Goal: Task Accomplishment & Management: Manage account settings

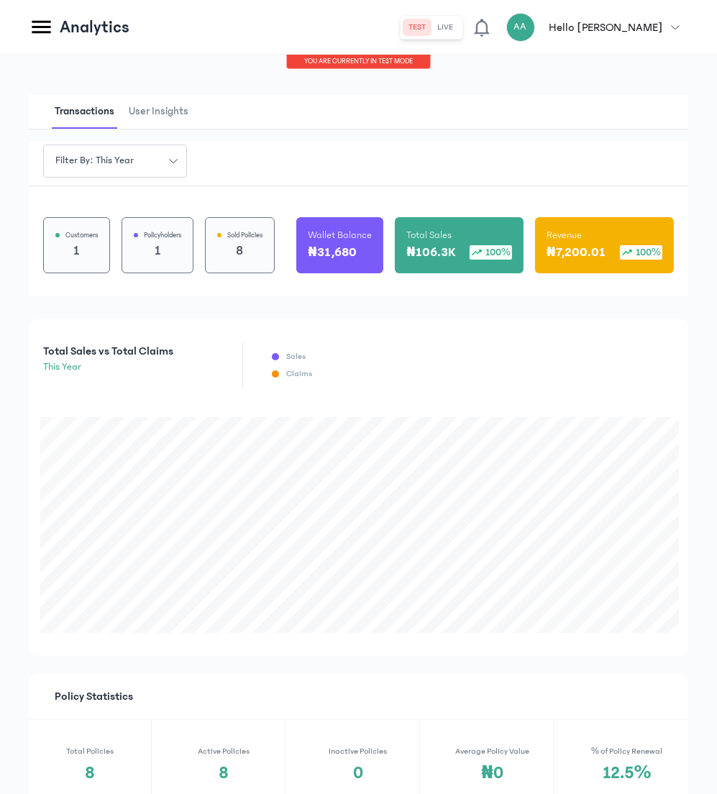
click at [42, 27] on icon at bounding box center [41, 27] width 19 height 13
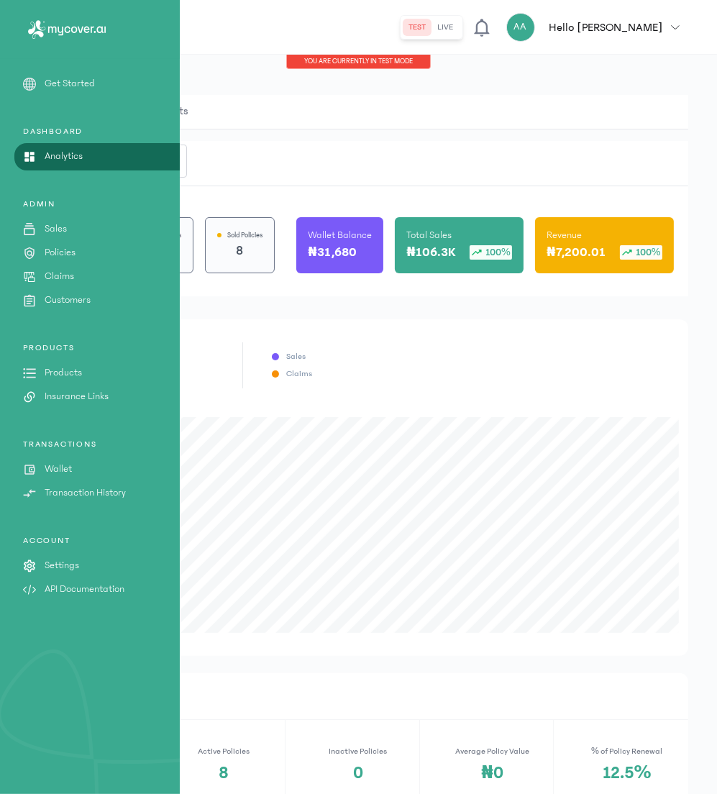
click at [56, 468] on p "Wallet" at bounding box center [58, 469] width 27 height 15
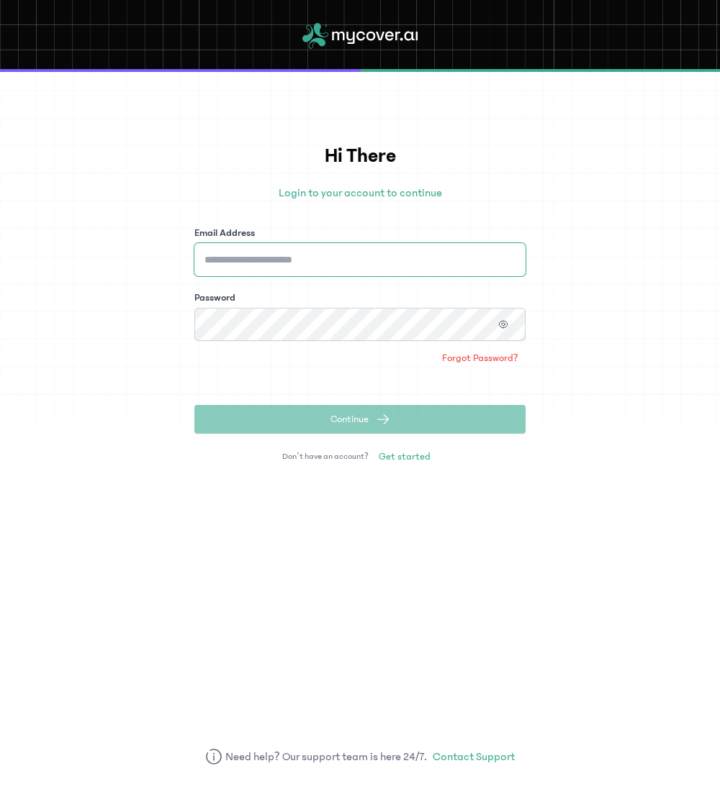
type input "**********"
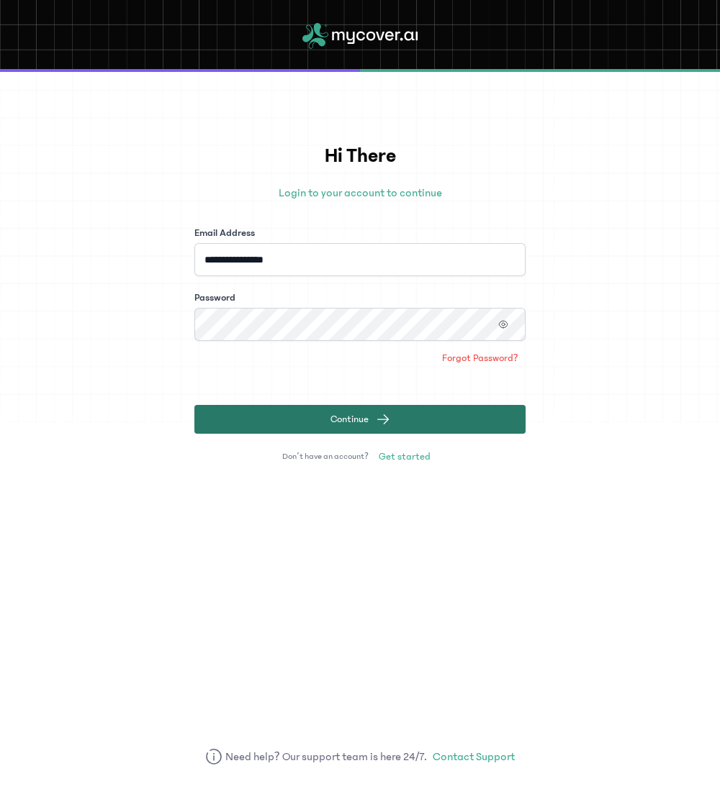
click at [290, 420] on button "Continue" at bounding box center [359, 419] width 331 height 29
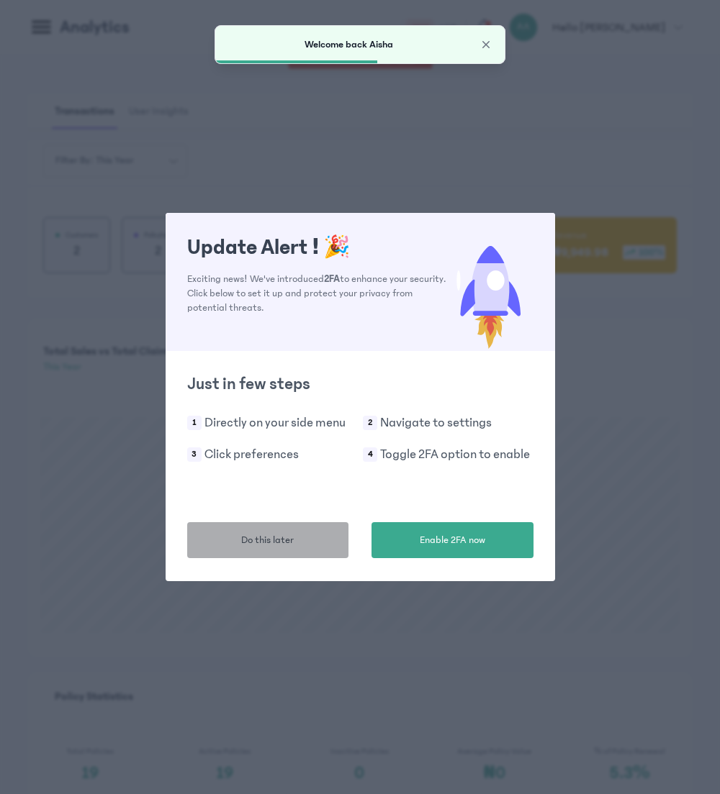
click at [305, 546] on button "Do this later" at bounding box center [268, 540] width 162 height 36
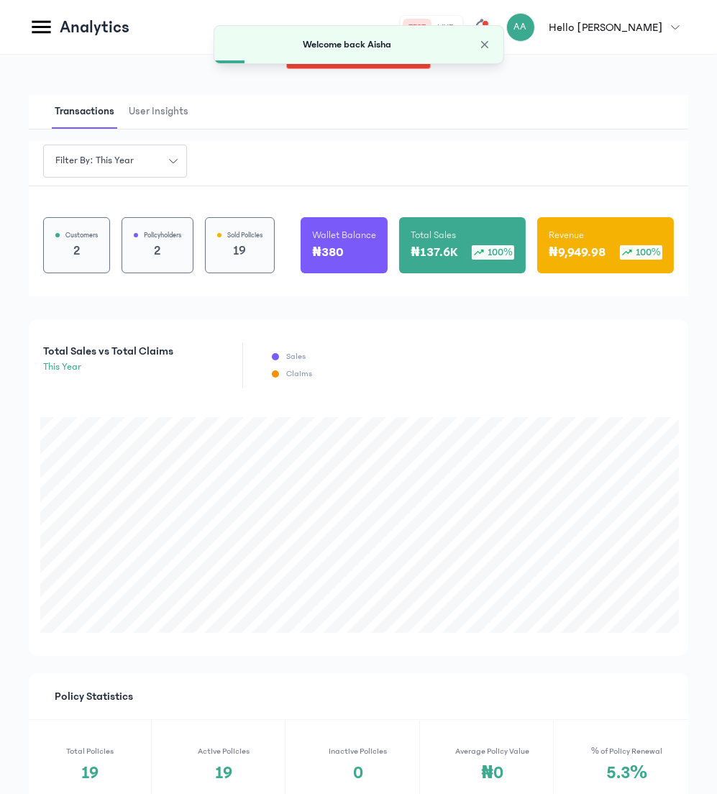
click at [39, 25] on icon at bounding box center [41, 26] width 25 height 25
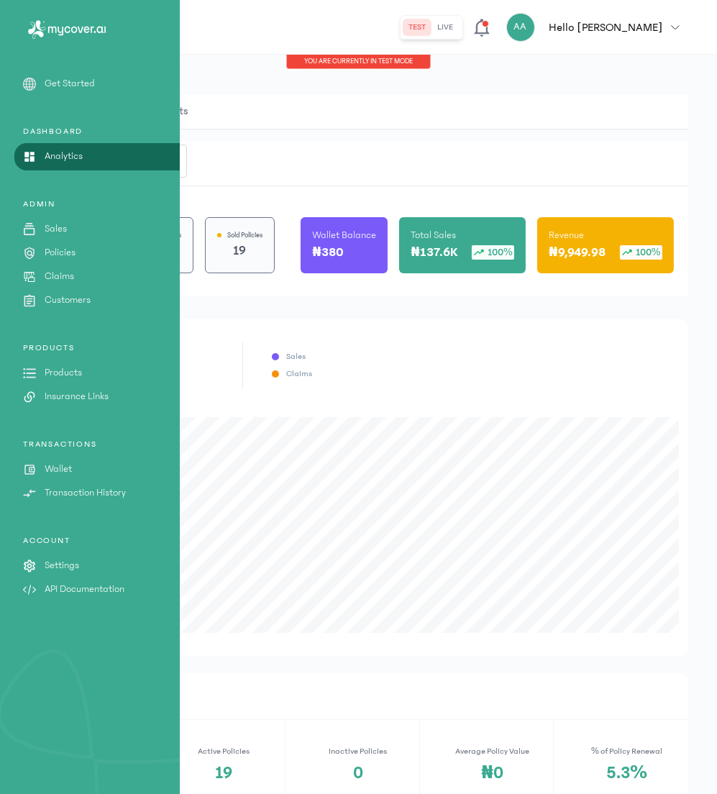
click at [83, 253] on link "Policies" at bounding box center [90, 252] width 180 height 15
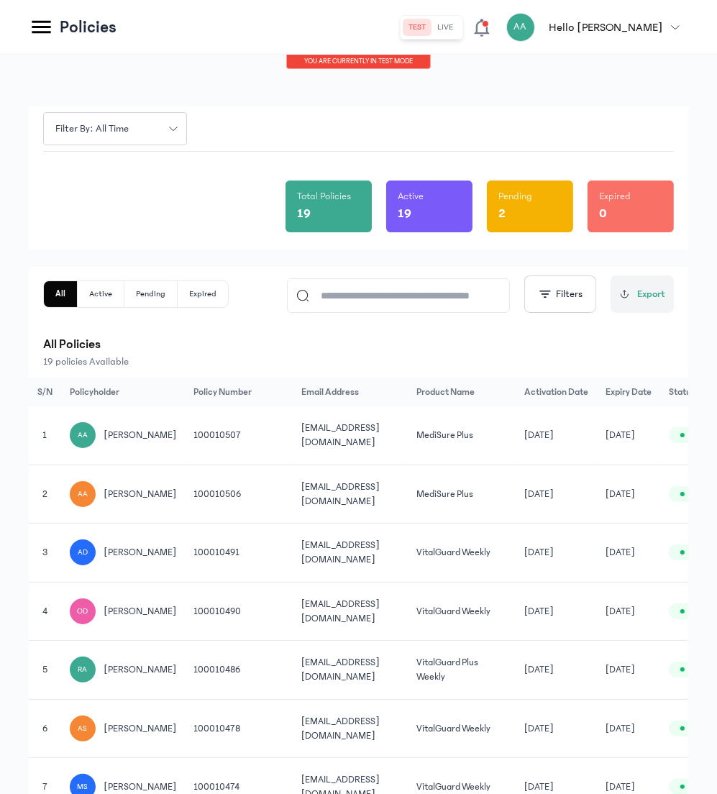
click at [38, 23] on icon at bounding box center [41, 26] width 25 height 25
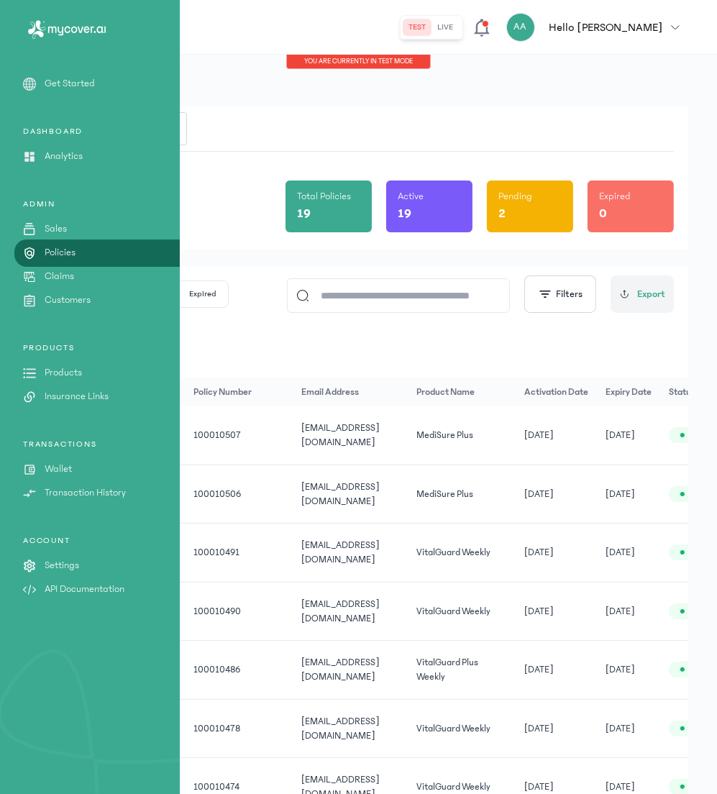
click at [71, 488] on p "Transaction History" at bounding box center [85, 493] width 81 height 15
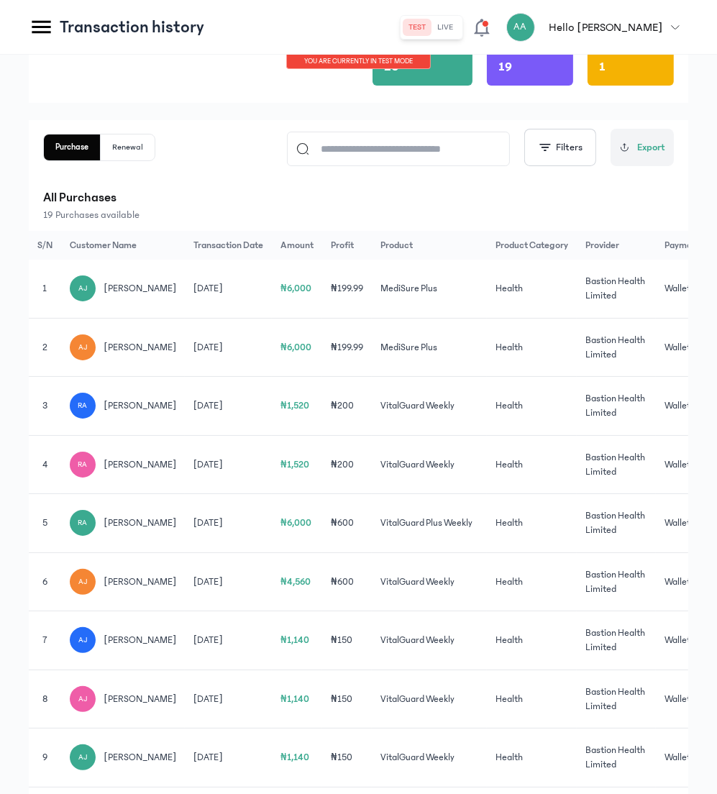
scroll to position [51, 0]
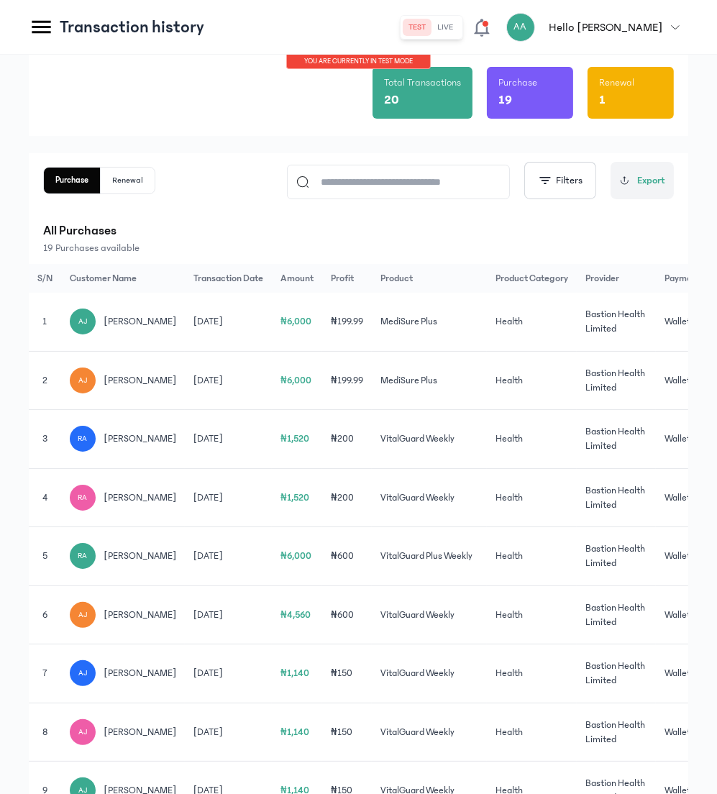
click at [38, 31] on icon at bounding box center [41, 26] width 25 height 25
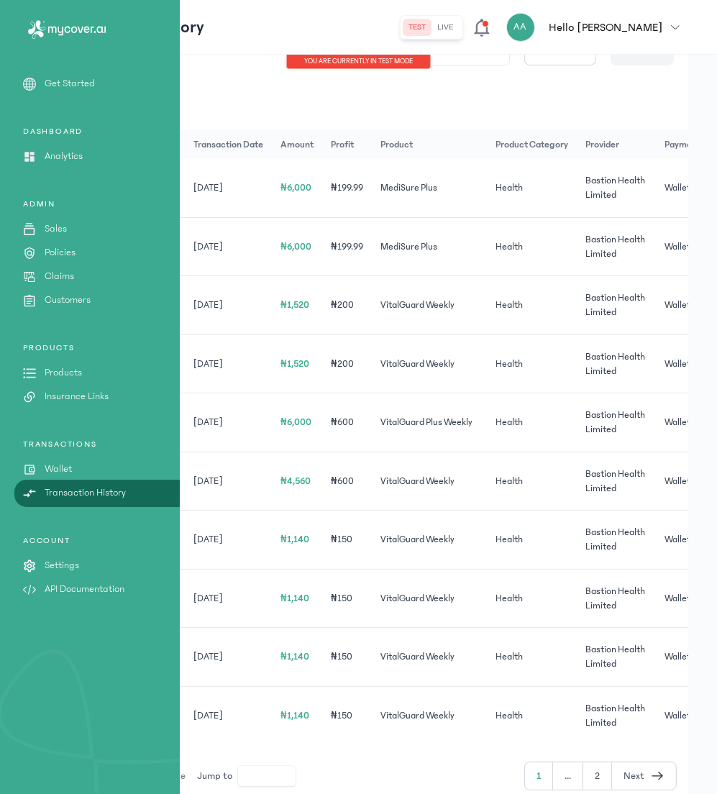
scroll to position [253, 0]
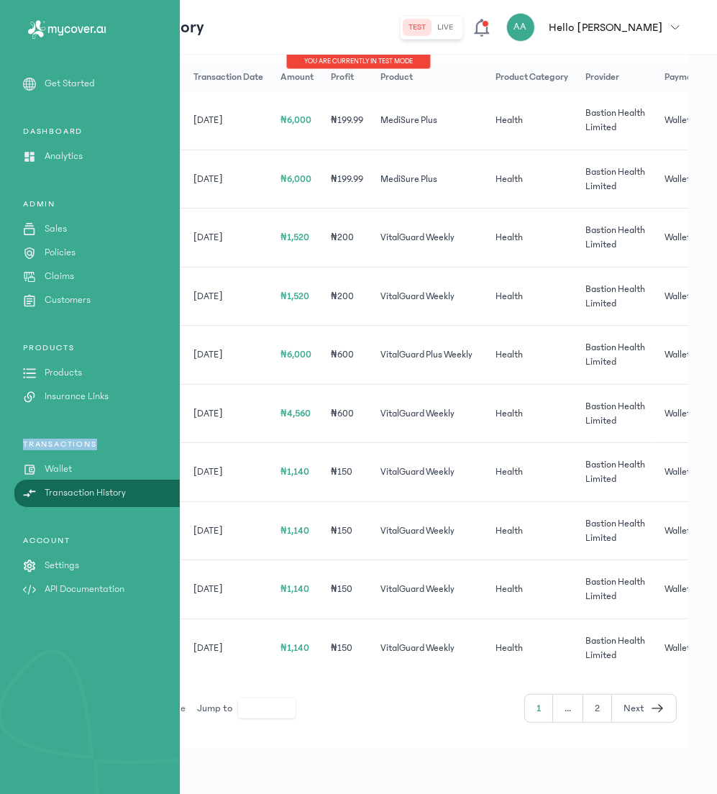
drag, startPoint x: 22, startPoint y: 445, endPoint x: 97, endPoint y: 443, distance: 74.9
click at [97, 443] on p "TRANSACTIONS" at bounding box center [90, 445] width 180 height 12
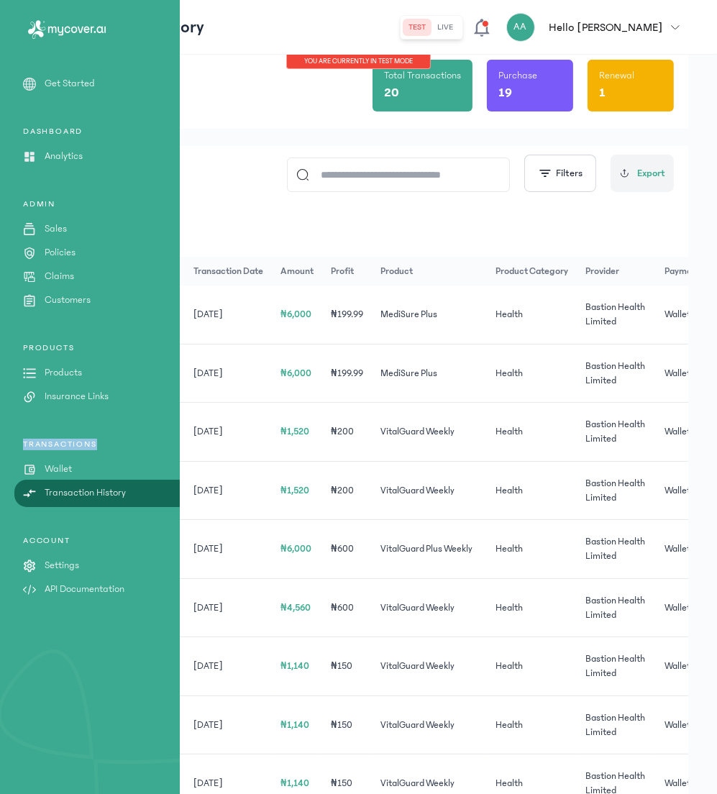
scroll to position [60, 0]
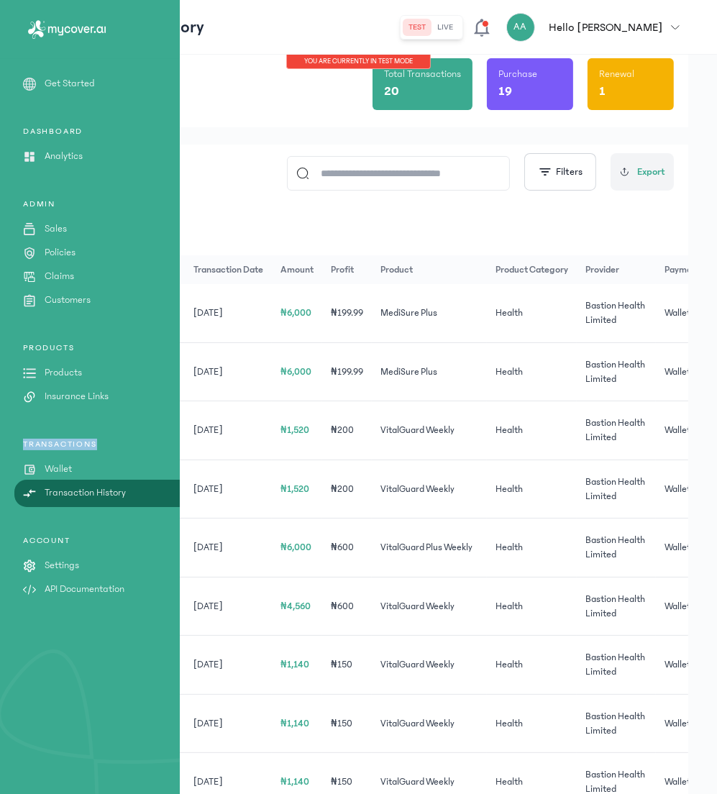
click at [47, 377] on p "Products" at bounding box center [63, 373] width 37 height 15
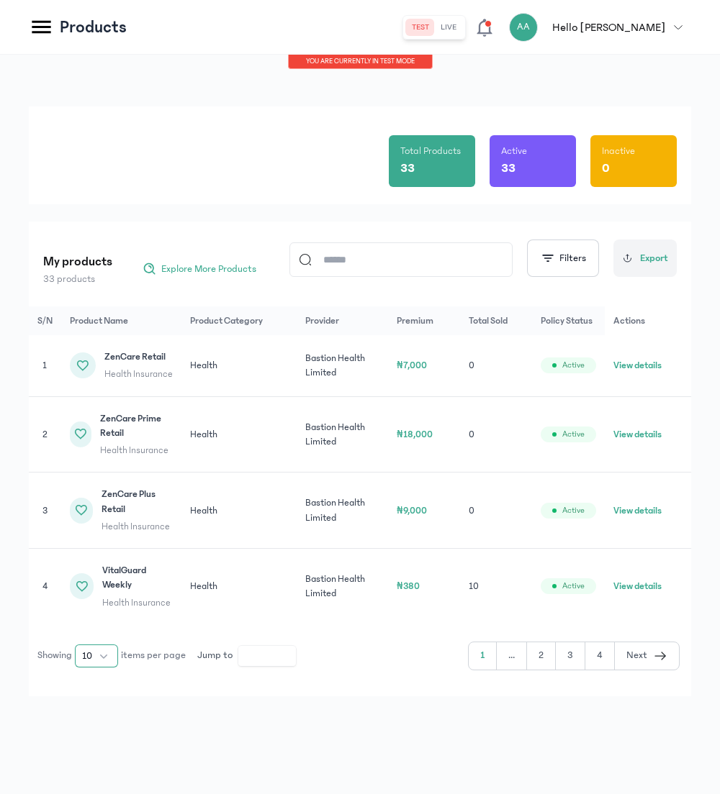
click at [101, 668] on button "10" at bounding box center [96, 656] width 43 height 23
click at [95, 626] on li "100" at bounding box center [96, 624] width 37 height 23
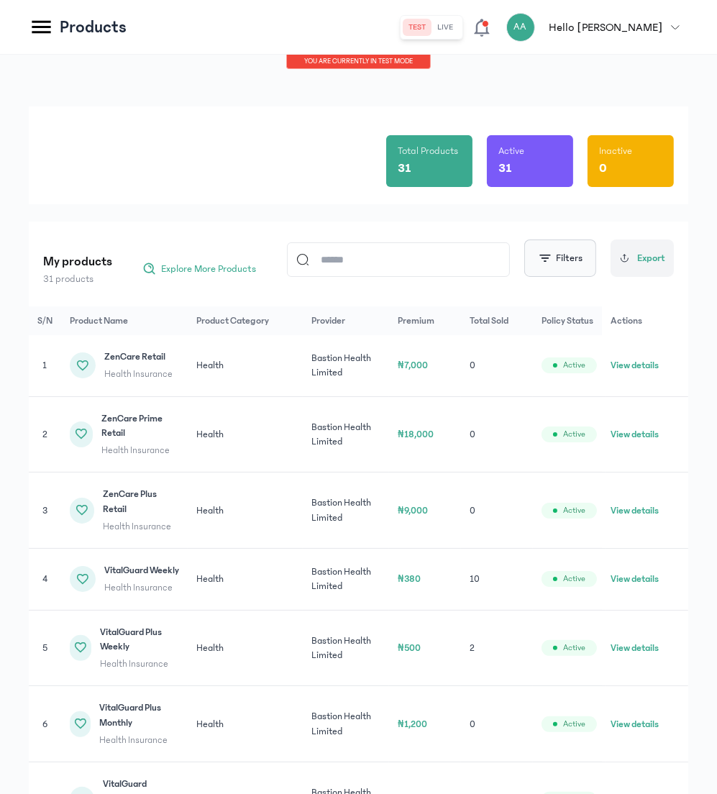
click at [574, 258] on button "Filters" at bounding box center [561, 258] width 72 height 37
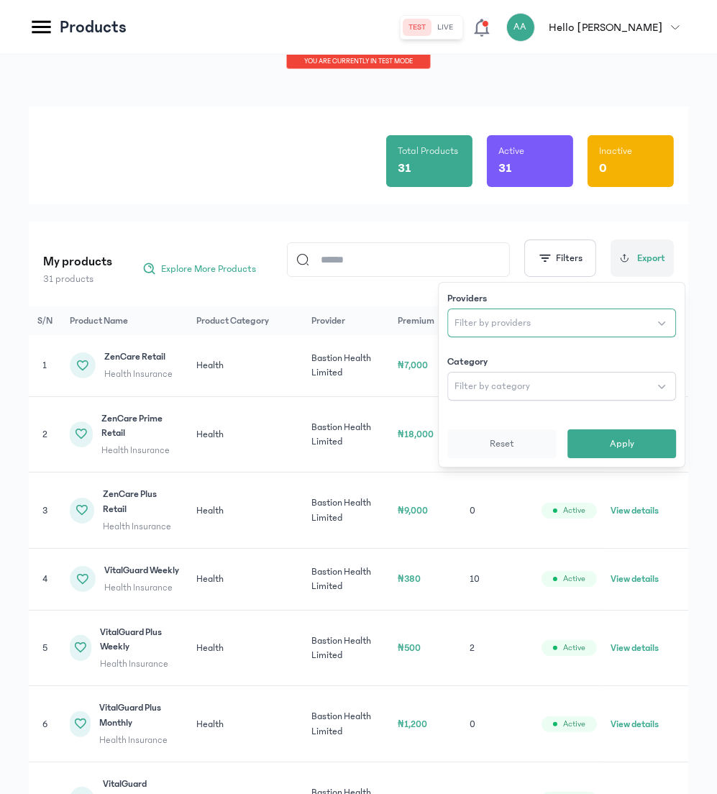
click at [521, 322] on span "Filter by providers" at bounding box center [493, 323] width 76 height 14
click at [568, 373] on button "Filter by category" at bounding box center [562, 386] width 229 height 29
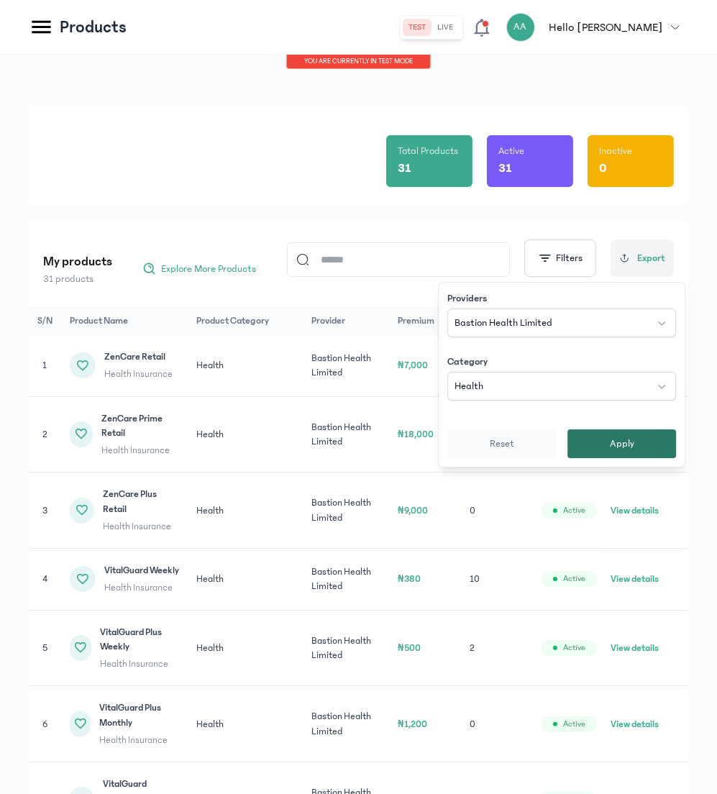
click at [583, 456] on button "Apply" at bounding box center [622, 444] width 109 height 29
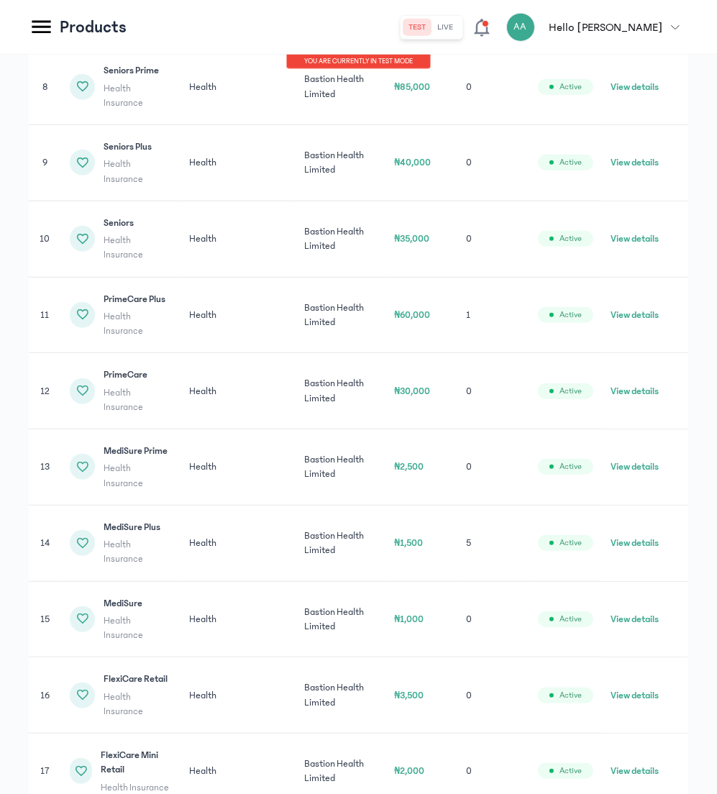
scroll to position [820, 0]
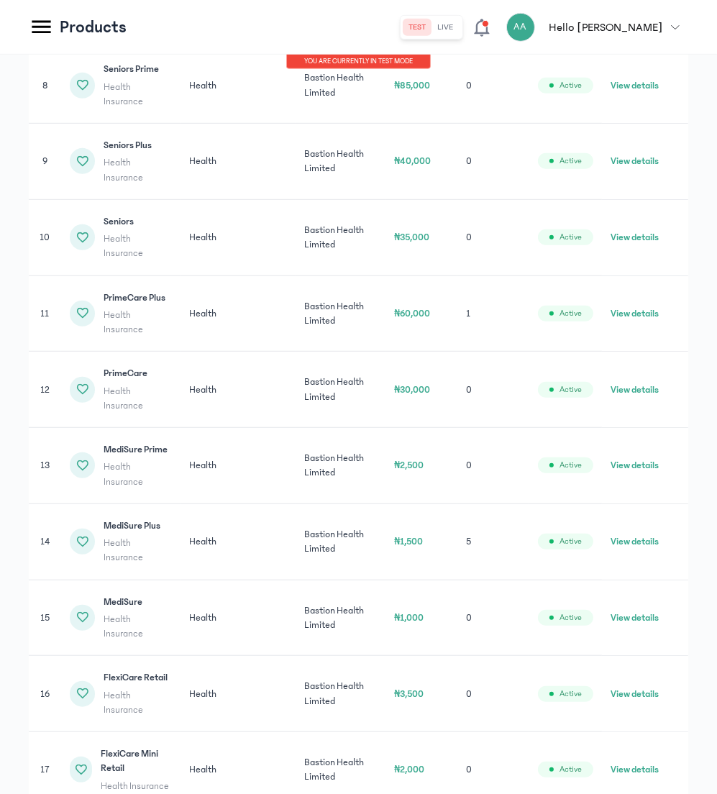
click at [635, 538] on button "View details" at bounding box center [635, 542] width 48 height 14
click at [631, 537] on button "View details" at bounding box center [635, 542] width 48 height 14
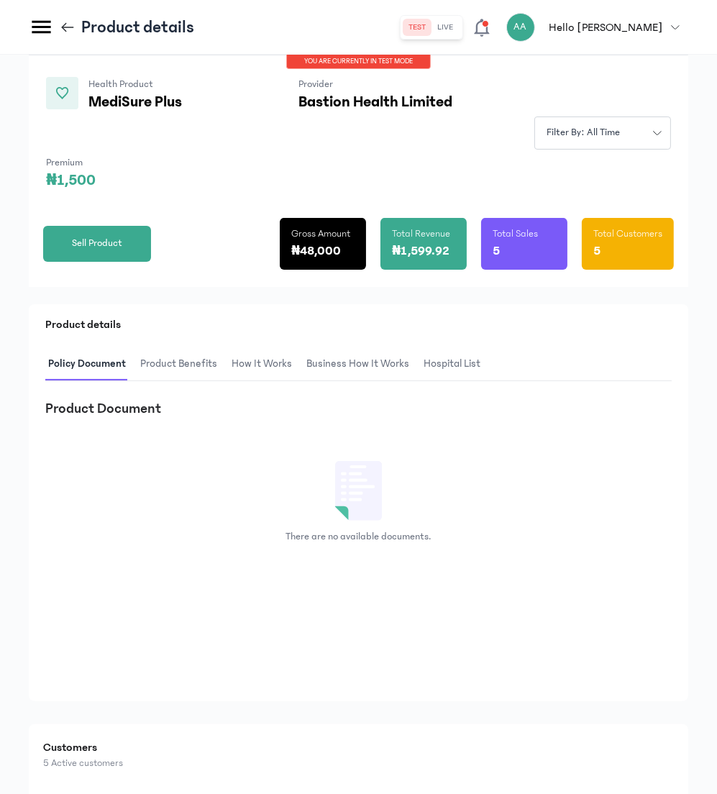
scroll to position [122, 0]
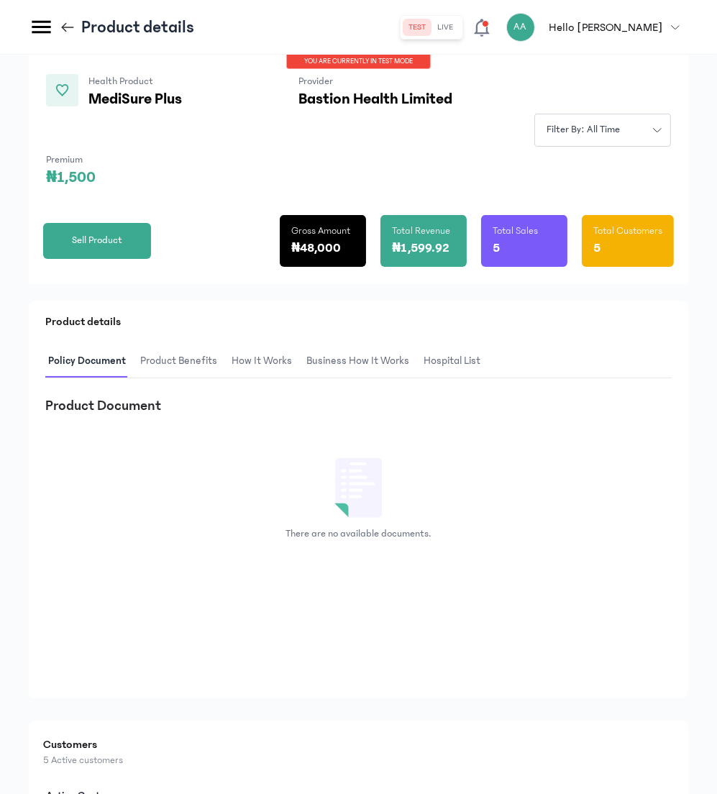
click at [176, 361] on span "Product Benefits" at bounding box center [178, 362] width 83 height 34
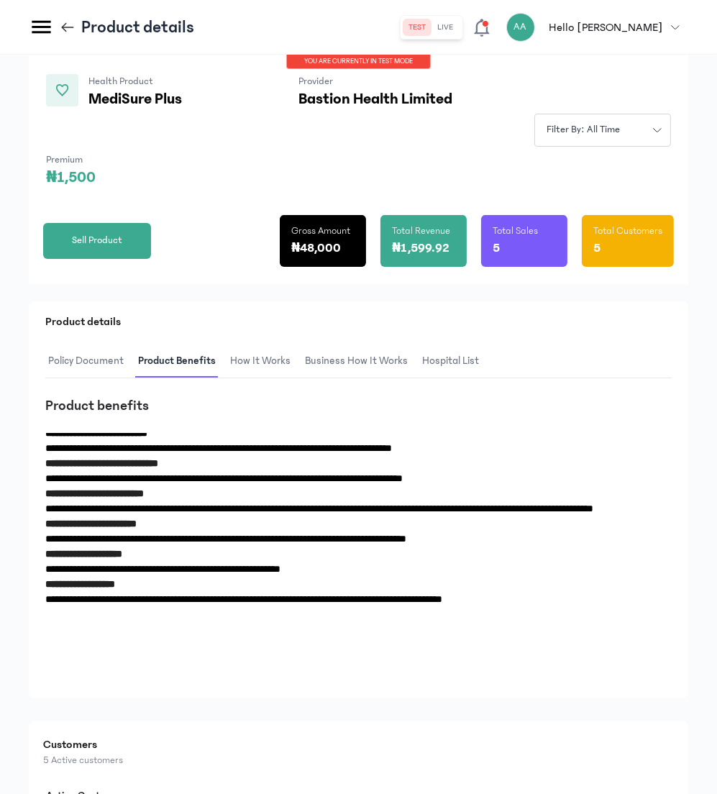
scroll to position [0, 0]
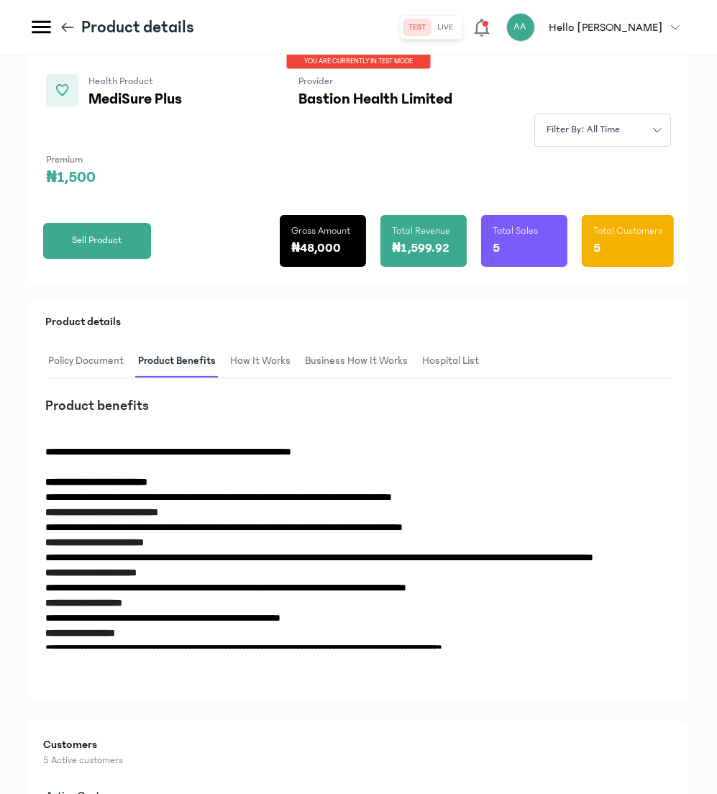
click at [258, 354] on span "How It Works" at bounding box center [260, 362] width 66 height 34
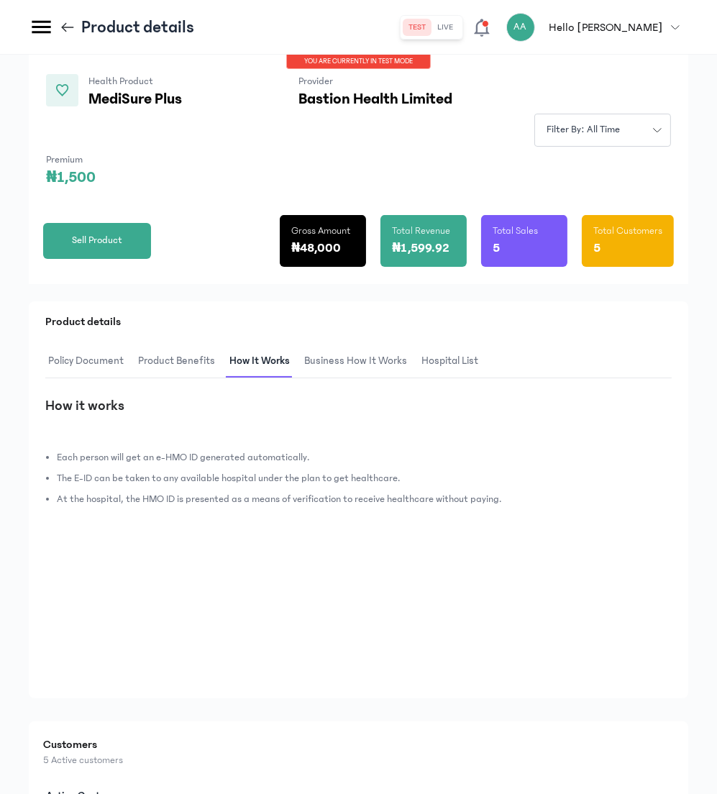
click at [333, 354] on span "Business How It Works" at bounding box center [356, 362] width 109 height 34
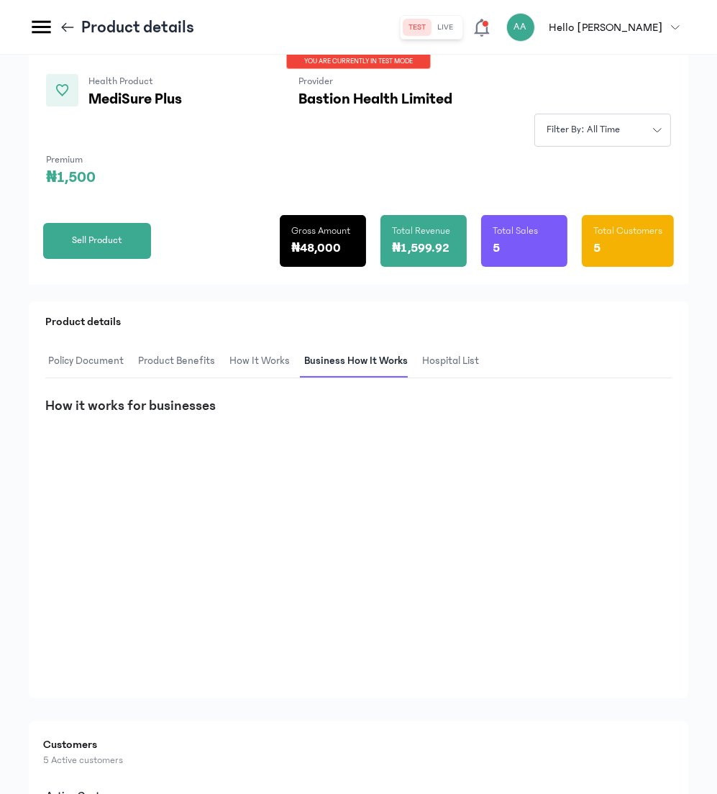
click at [435, 356] on span "hospital List" at bounding box center [451, 362] width 63 height 34
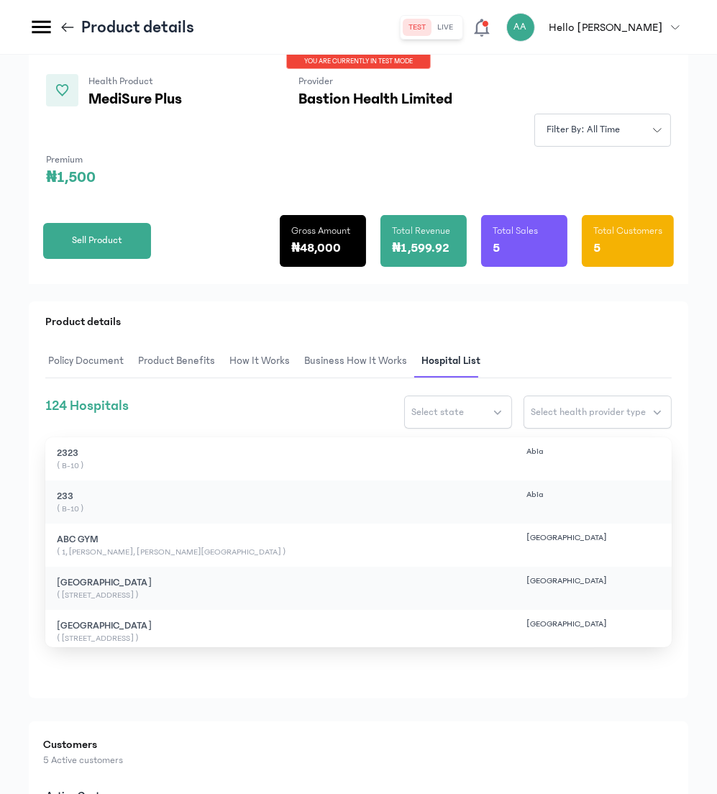
click at [82, 359] on span "Policy Document" at bounding box center [85, 362] width 81 height 34
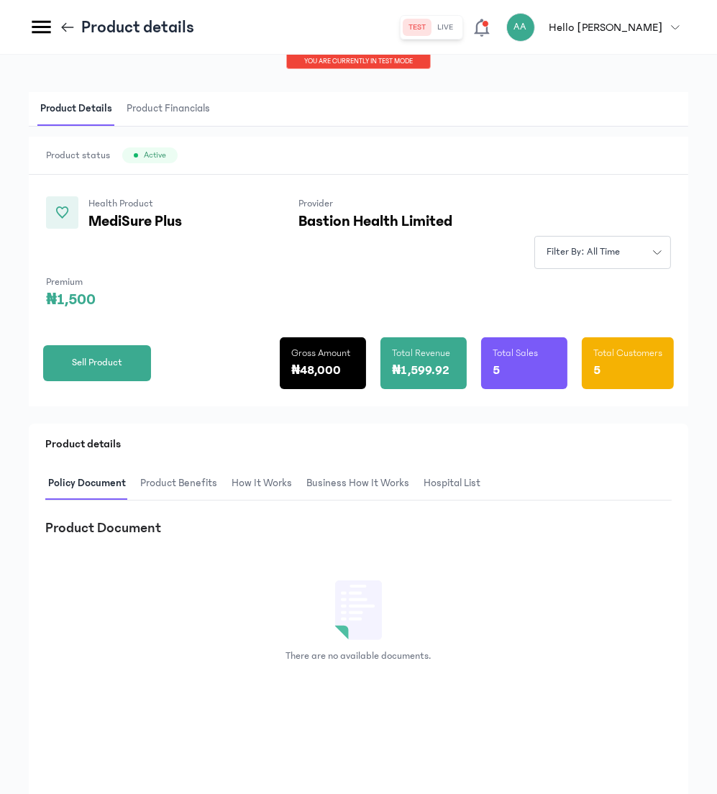
click at [175, 106] on span "Product Financials" at bounding box center [168, 109] width 89 height 34
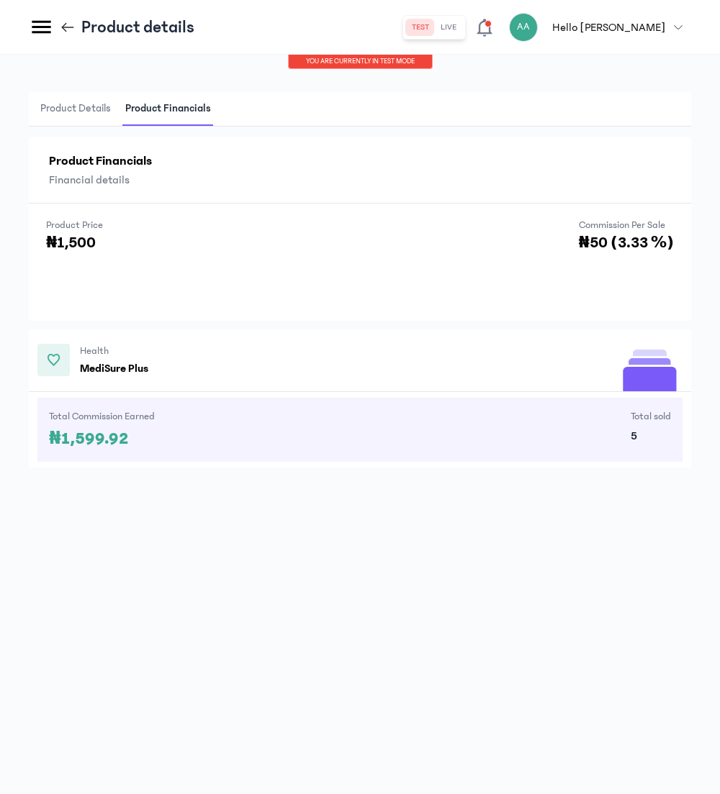
click at [35, 28] on icon at bounding box center [41, 26] width 25 height 25
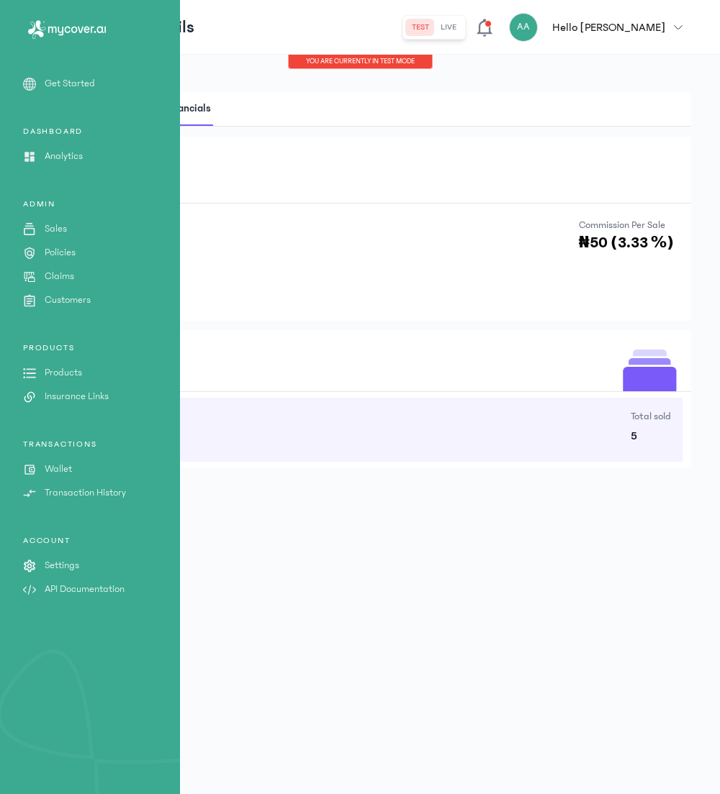
click at [57, 469] on p "Wallet" at bounding box center [58, 469] width 27 height 15
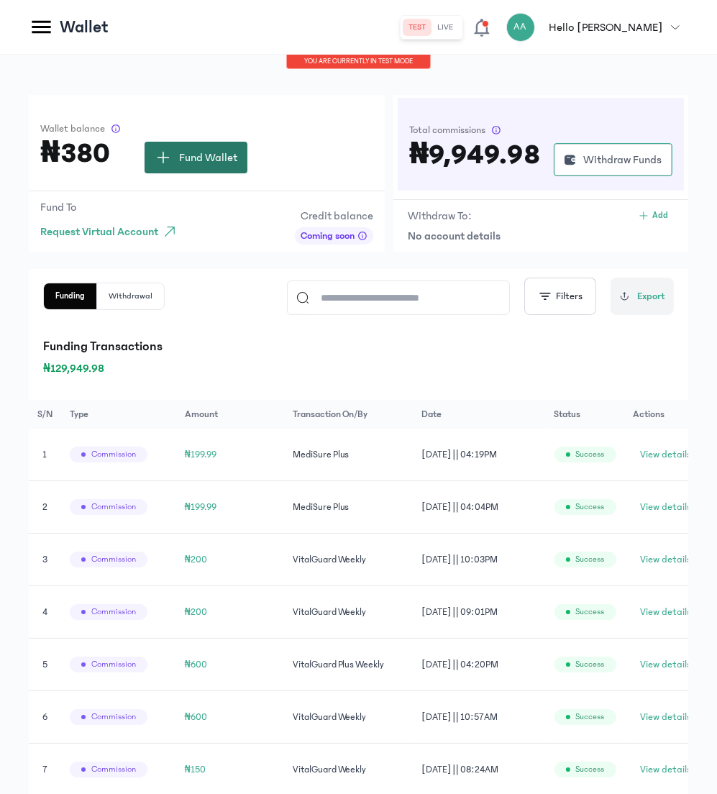
click at [206, 155] on span "Fund Wallet" at bounding box center [208, 157] width 58 height 17
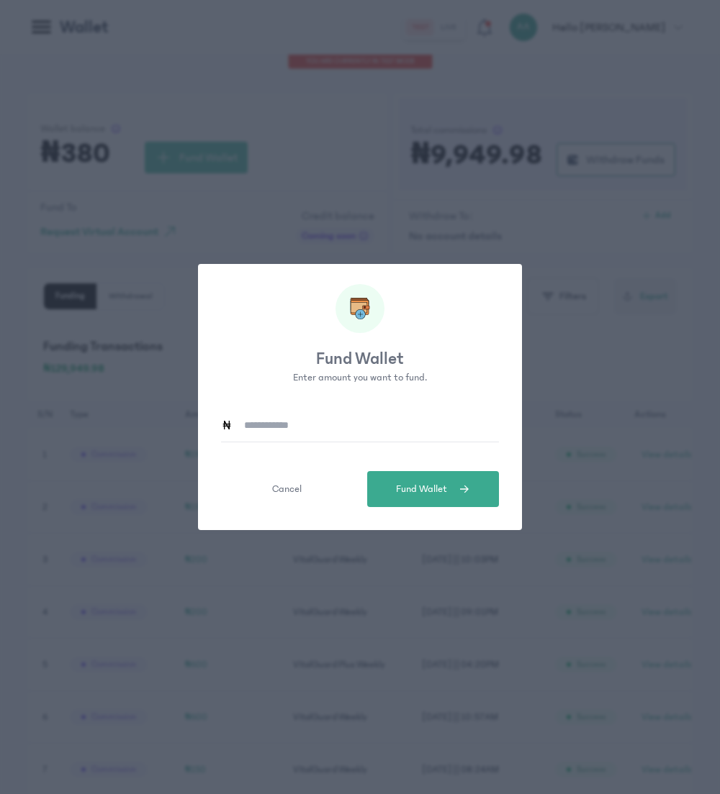
click at [300, 417] on input at bounding box center [365, 425] width 266 height 33
type input "*******"
click at [434, 500] on button "Fund Wallet" at bounding box center [433, 489] width 132 height 36
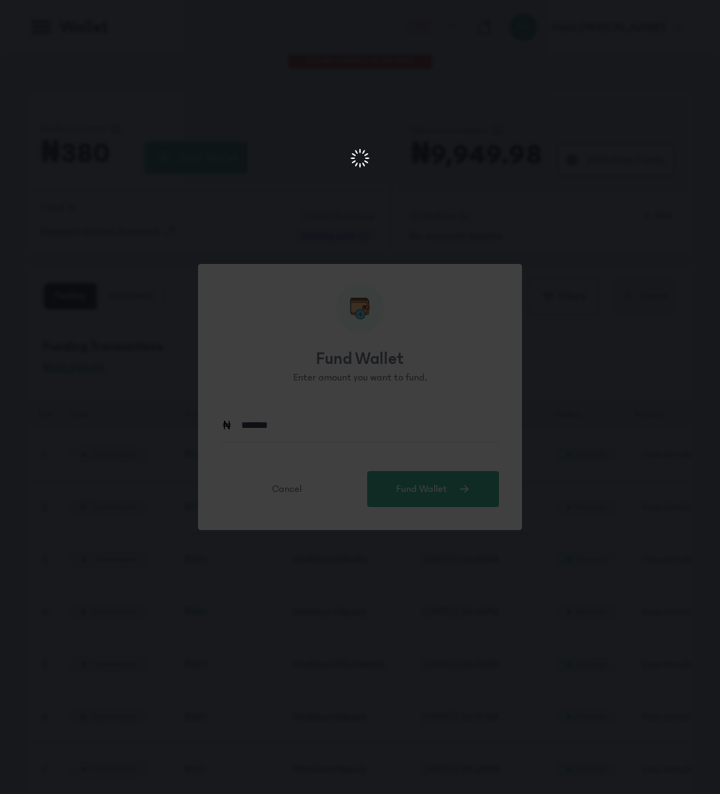
click at [453, 319] on html at bounding box center [360, 160] width 720 height 320
click at [353, 155] on div at bounding box center [353, 155] width 4 height 4
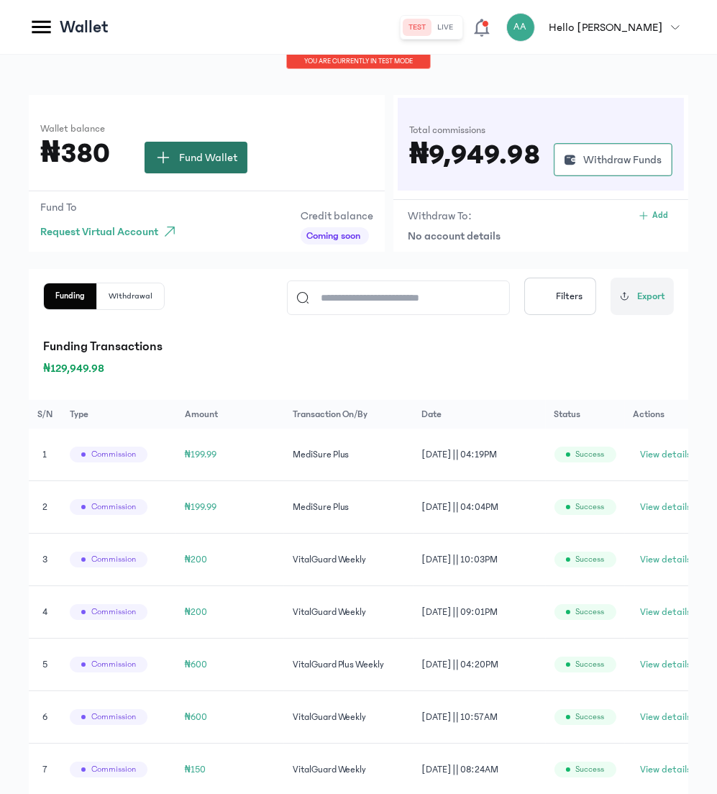
click at [208, 155] on span "Fund Wallet" at bounding box center [208, 157] width 58 height 17
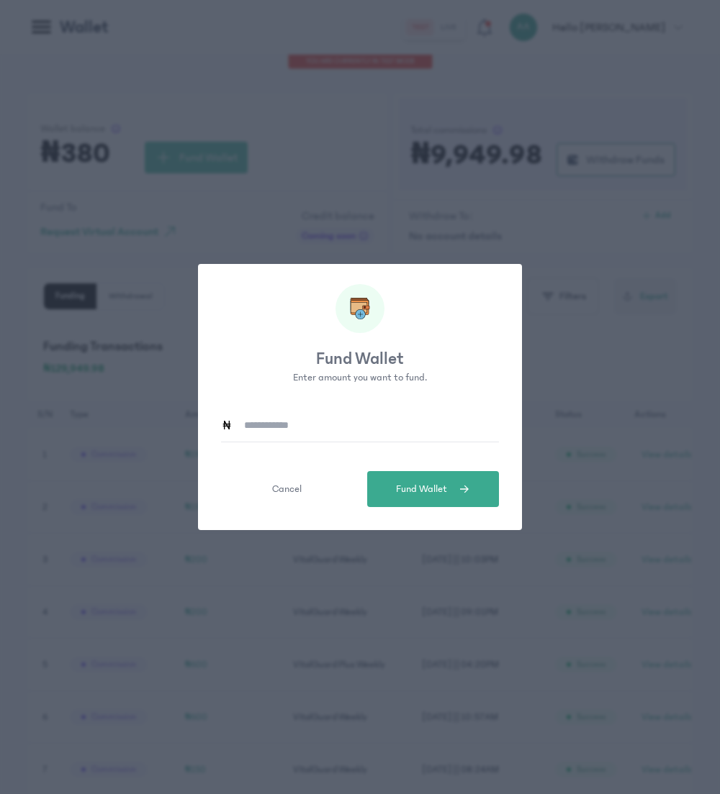
click at [383, 417] on input at bounding box center [365, 425] width 266 height 33
click at [367, 471] on button "Fund Wallet" at bounding box center [433, 489] width 132 height 36
type input "*******"
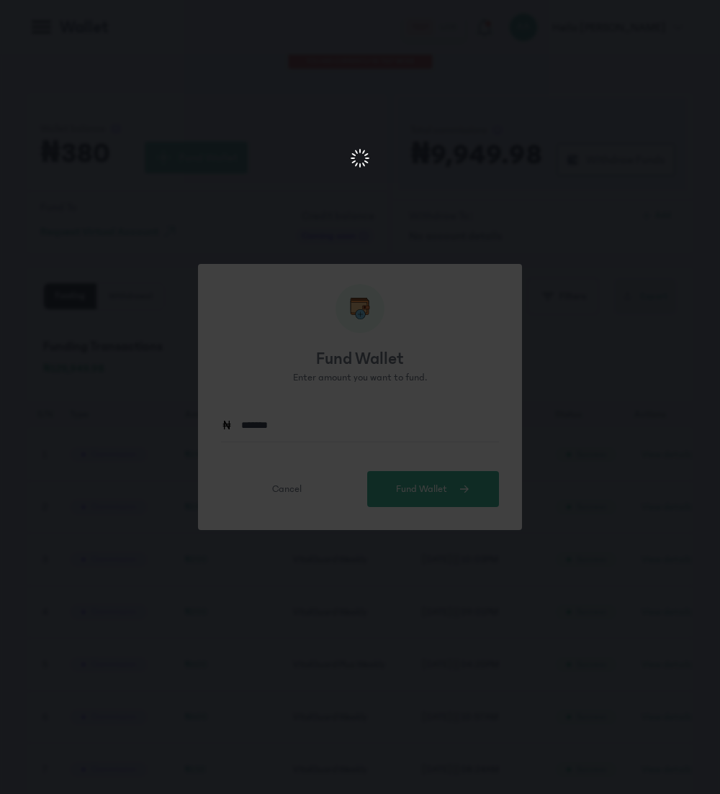
click at [363, 160] on div at bounding box center [360, 160] width 708 height 32
